Goal: Task Accomplishment & Management: Use online tool/utility

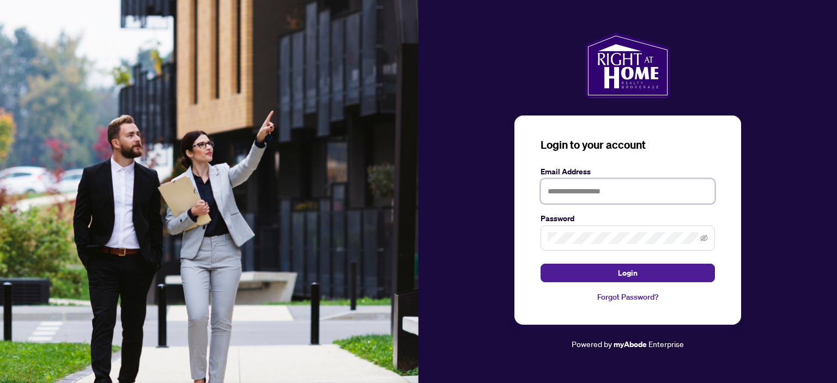
click at [566, 193] on input "text" at bounding box center [628, 191] width 174 height 25
type input "**********"
click at [582, 248] on div at bounding box center [628, 238] width 174 height 25
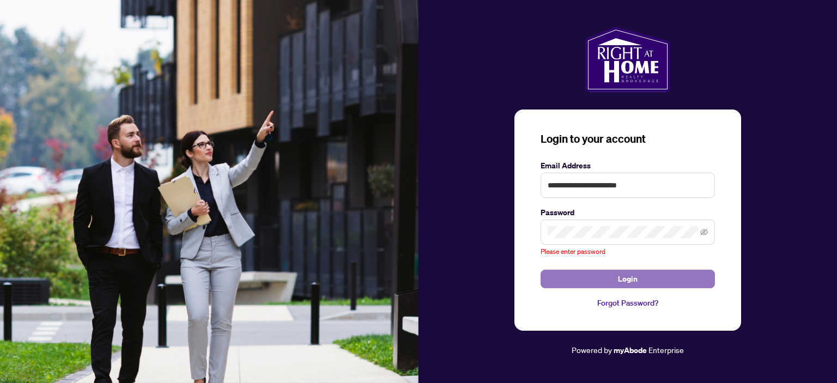
click at [615, 279] on button "Login" at bounding box center [628, 279] width 174 height 19
click at [621, 280] on span "Login" at bounding box center [628, 278] width 20 height 17
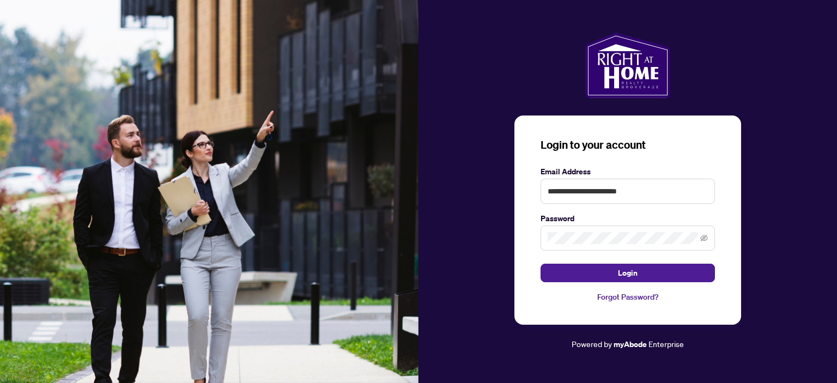
click at [600, 257] on form "**********" at bounding box center [628, 224] width 174 height 117
click at [619, 272] on span "Login" at bounding box center [628, 272] width 20 height 17
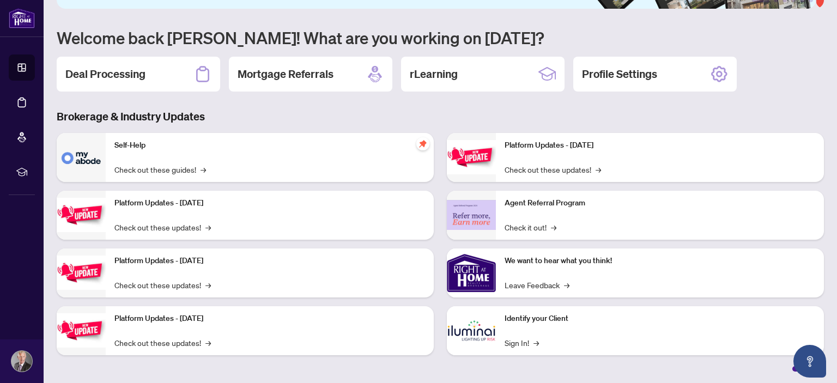
scroll to position [33, 0]
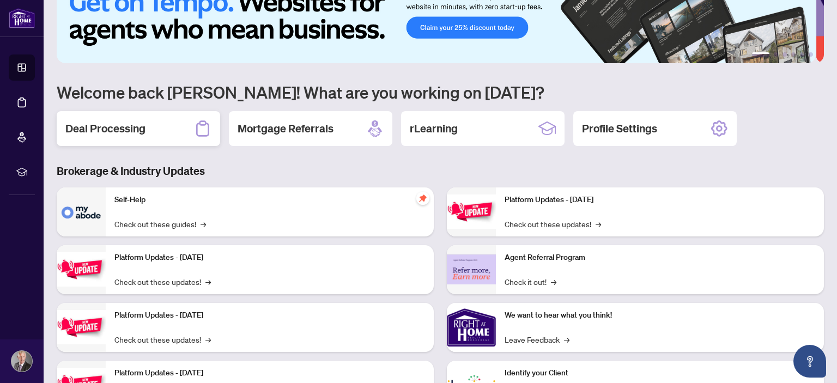
click at [131, 128] on h2 "Deal Processing" at bounding box center [105, 128] width 80 height 15
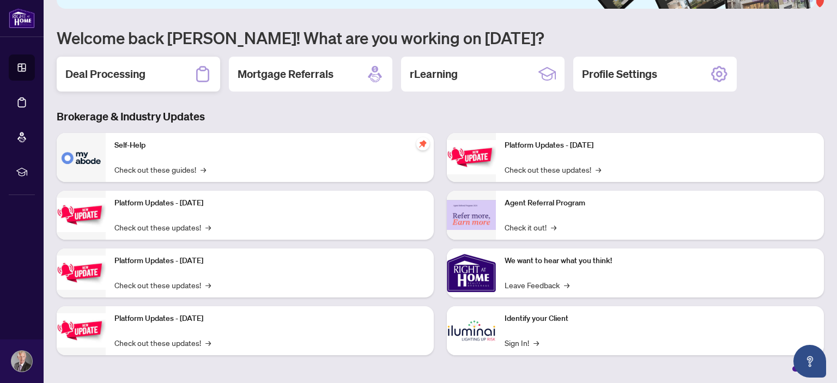
scroll to position [87, 0]
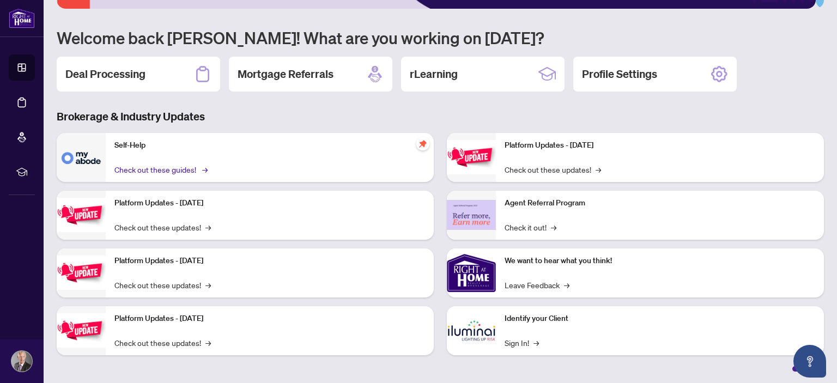
click at [149, 167] on link "Check out these guides! →" at bounding box center [160, 169] width 92 height 12
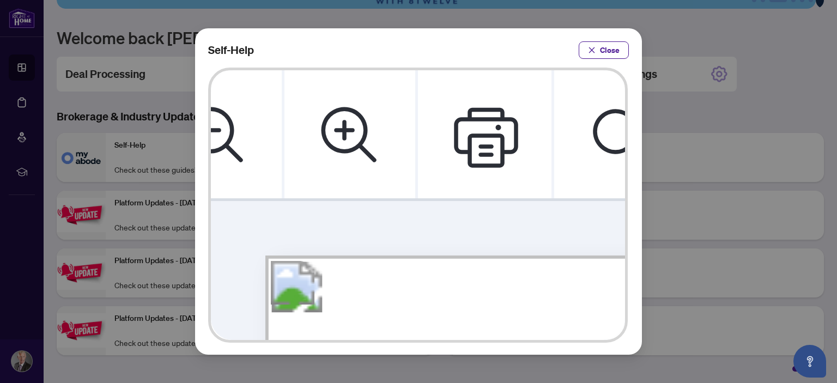
scroll to position [0, 77]
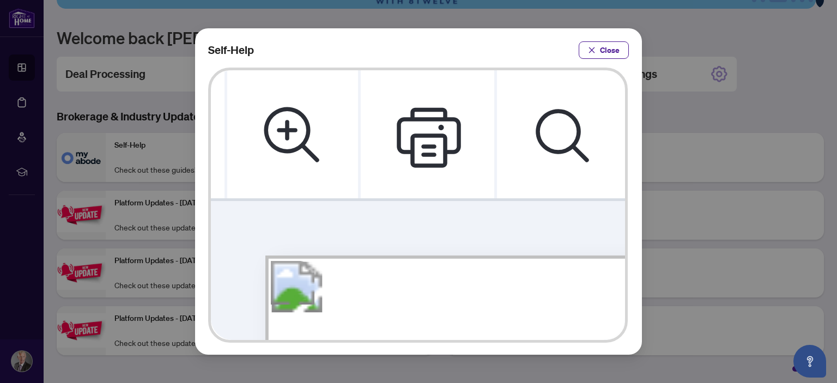
drag, startPoint x: 524, startPoint y: 211, endPoint x: 484, endPoint y: 204, distance: 40.3
drag, startPoint x: 484, startPoint y: 204, endPoint x: 472, endPoint y: 204, distance: 11.5
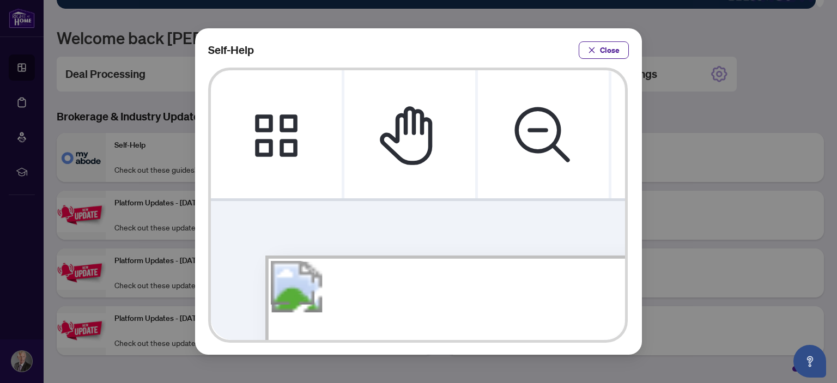
scroll to position [0, 0]
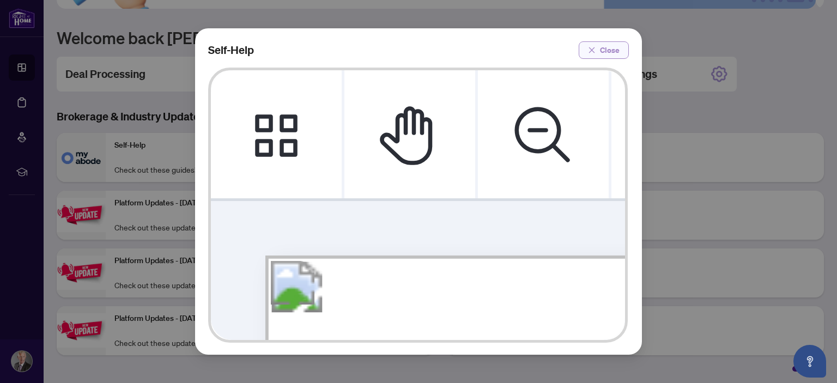
click at [586, 48] on button "Close" at bounding box center [604, 49] width 50 height 17
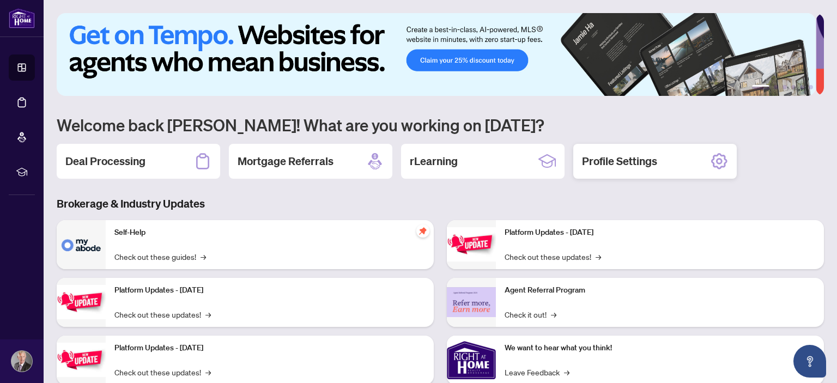
click at [712, 159] on icon at bounding box center [719, 161] width 16 height 16
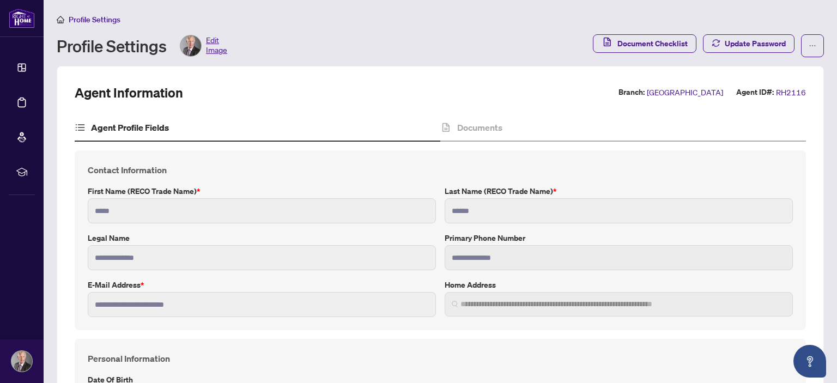
type input "**********"
type input "****"
type input "**********"
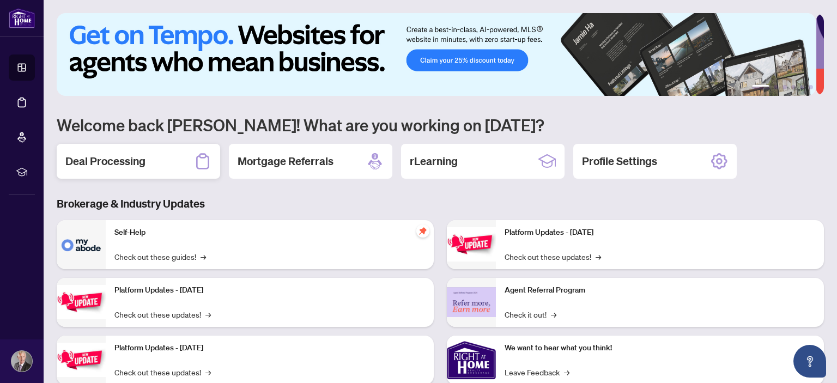
click at [202, 160] on icon at bounding box center [202, 161] width 17 height 17
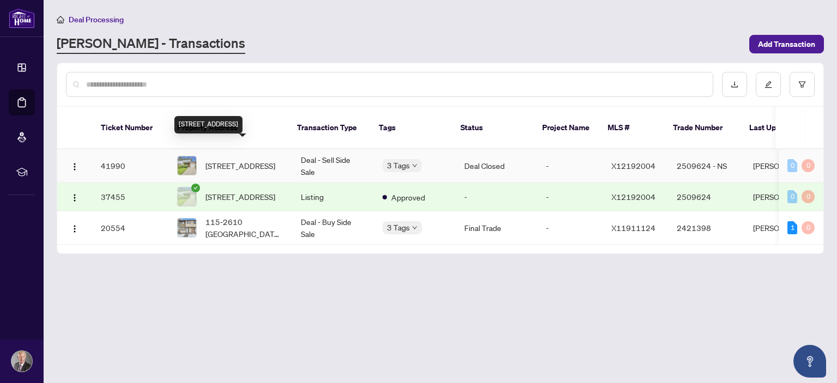
click at [243, 160] on span "[STREET_ADDRESS]" at bounding box center [240, 166] width 70 height 12
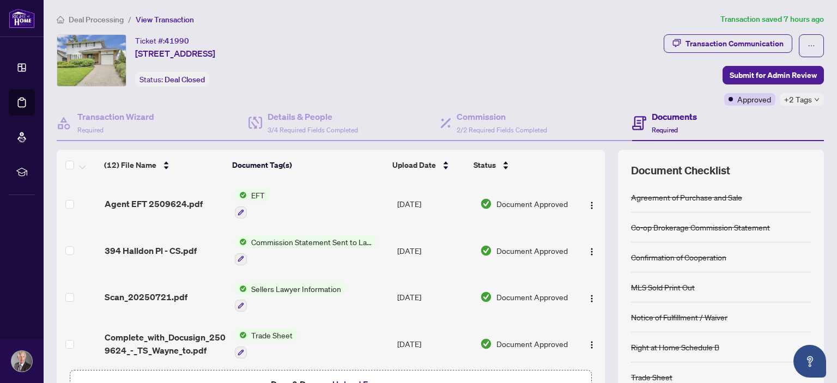
click at [252, 196] on span "EFT" at bounding box center [258, 195] width 22 height 12
click at [238, 209] on icon "button" at bounding box center [241, 212] width 6 height 6
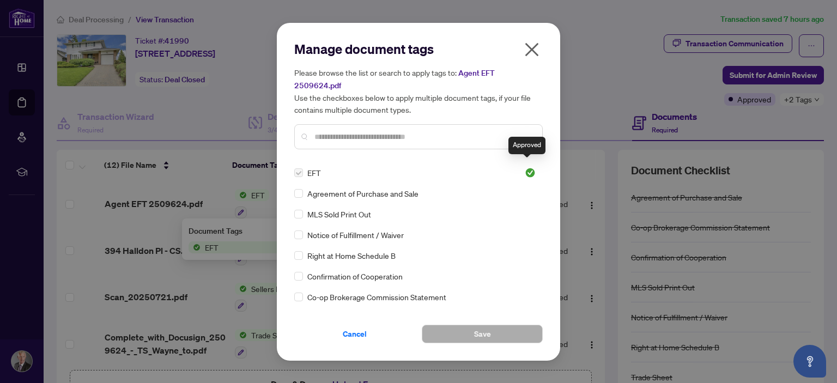
click at [527, 167] on img at bounding box center [530, 172] width 11 height 11
click at [299, 167] on label at bounding box center [298, 173] width 9 height 12
click at [314, 167] on span "EFT" at bounding box center [314, 173] width 14 height 12
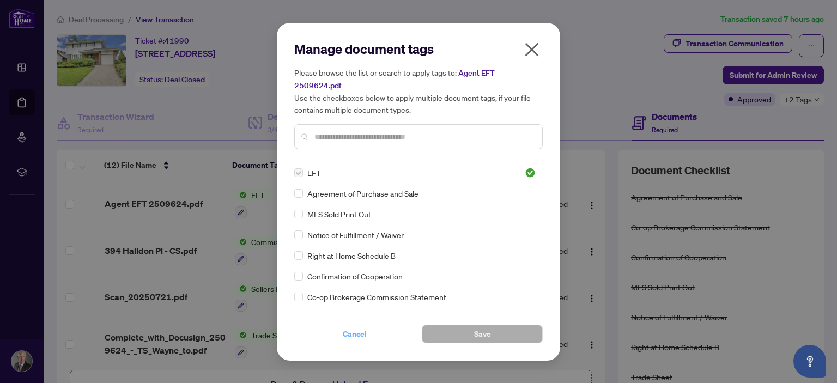
click at [350, 326] on span "Cancel" at bounding box center [355, 333] width 24 height 17
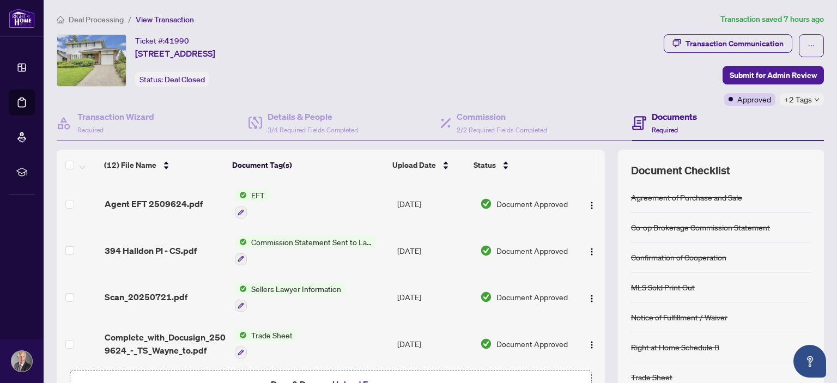
click at [419, 200] on td "[DATE]" at bounding box center [434, 203] width 83 height 47
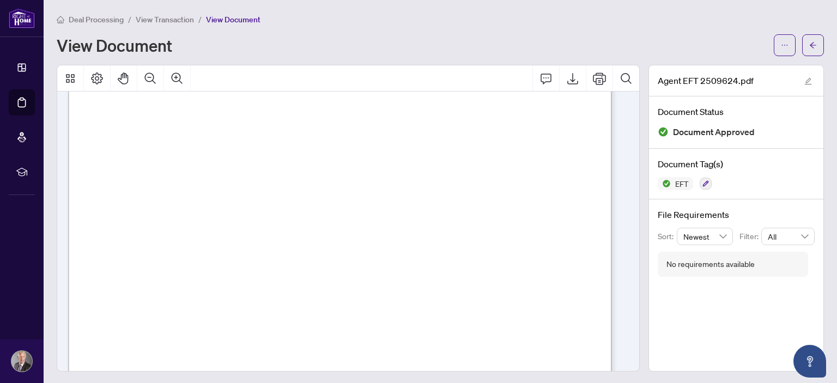
scroll to position [109, 0]
click at [566, 78] on icon "Export" at bounding box center [572, 78] width 13 height 13
